Goal: Task Accomplishment & Management: Manage account settings

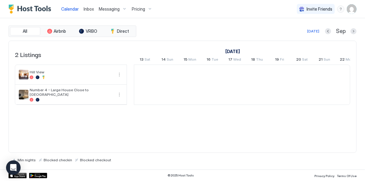
scroll to position [0, 337]
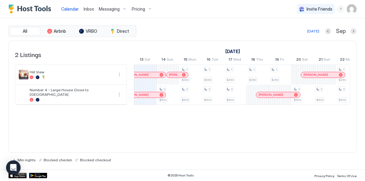
click at [119, 10] on div "Messaging" at bounding box center [112, 9] width 33 height 10
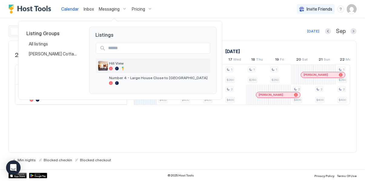
click at [116, 66] on div "Hill View" at bounding box center [158, 65] width 99 height 9
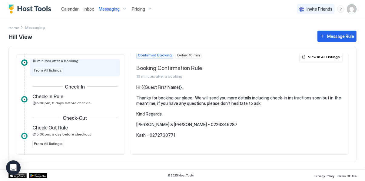
scroll to position [32, 0]
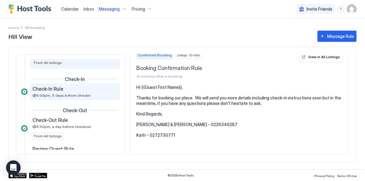
click at [100, 92] on div "Check-In Rule @5:00pm, 5 days before checkin" at bounding box center [70, 92] width 77 height 12
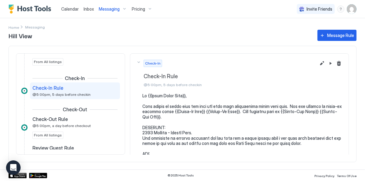
click at [323, 65] on button "Edit message rule" at bounding box center [322, 63] width 7 height 7
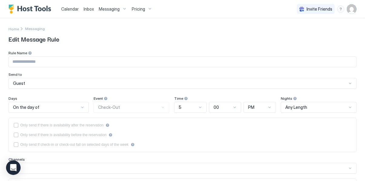
type input "**********"
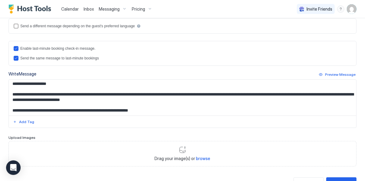
scroll to position [86, 0]
click at [51, 83] on textarea "Input Field" at bounding box center [183, 98] width 348 height 36
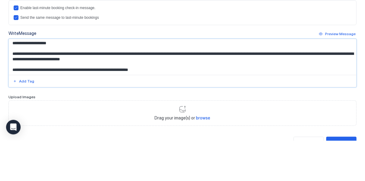
click at [57, 88] on textarea "Input Field" at bounding box center [183, 98] width 348 height 36
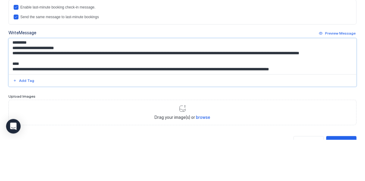
scroll to position [23, 0]
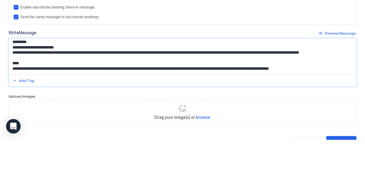
click at [351, 102] on textarea "Input Field" at bounding box center [183, 98] width 348 height 36
click at [350, 101] on textarea "Input Field" at bounding box center [183, 98] width 348 height 36
click at [347, 100] on textarea "Input Field" at bounding box center [183, 98] width 348 height 36
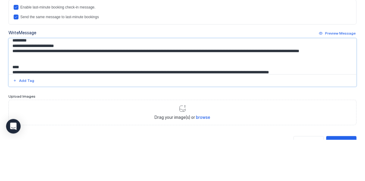
scroll to position [24, 0]
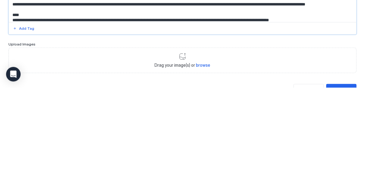
type textarea "**********"
click at [342, 181] on div "Save" at bounding box center [342, 183] width 10 height 6
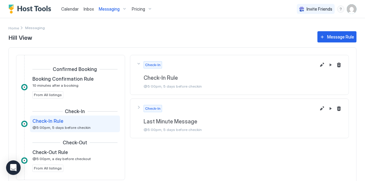
scroll to position [6, 0]
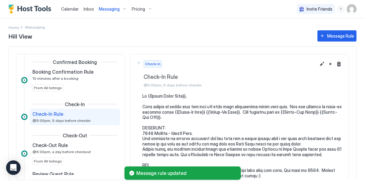
click at [321, 63] on button "Edit message rule" at bounding box center [322, 63] width 7 height 7
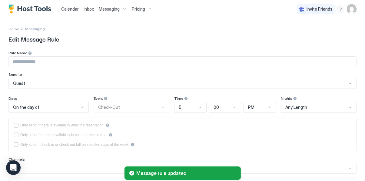
type input "**********"
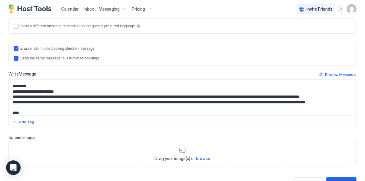
scroll to position [19, 0]
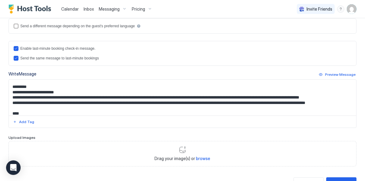
click at [14, 108] on textarea "Input Field" at bounding box center [183, 98] width 348 height 36
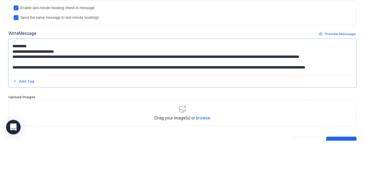
scroll to position [50, 0]
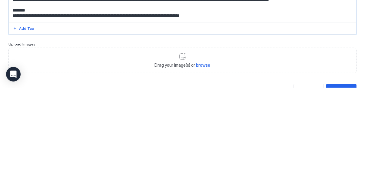
type textarea "**********"
click at [344, 181] on button "Save" at bounding box center [342, 183] width 30 height 12
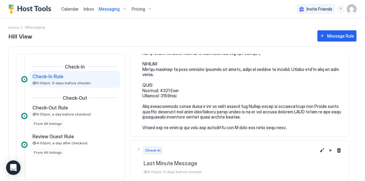
scroll to position [44, 0]
click at [141, 153] on div "Check-In Last Minute Message @5:00pm, 5 days before checkin" at bounding box center [226, 160] width 180 height 27
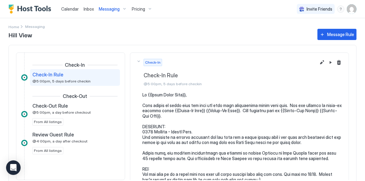
scroll to position [0, 0]
